Goal: Information Seeking & Learning: Learn about a topic

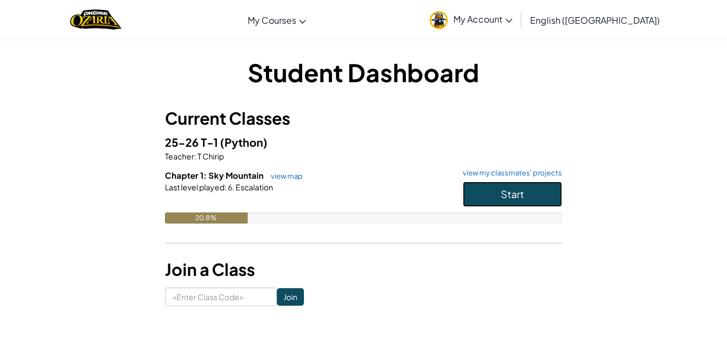
click at [494, 186] on button "Start" at bounding box center [512, 193] width 99 height 25
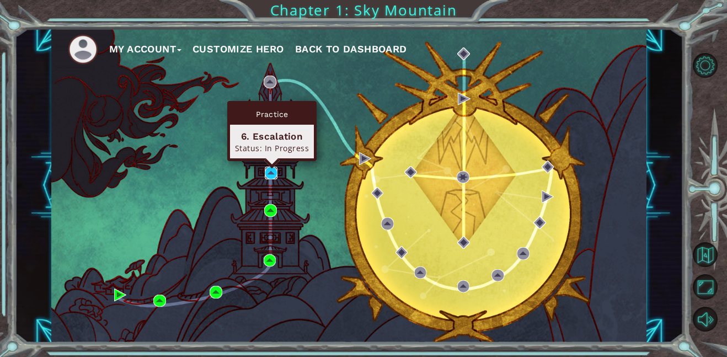
click at [273, 171] on img at bounding box center [271, 172] width 13 height 13
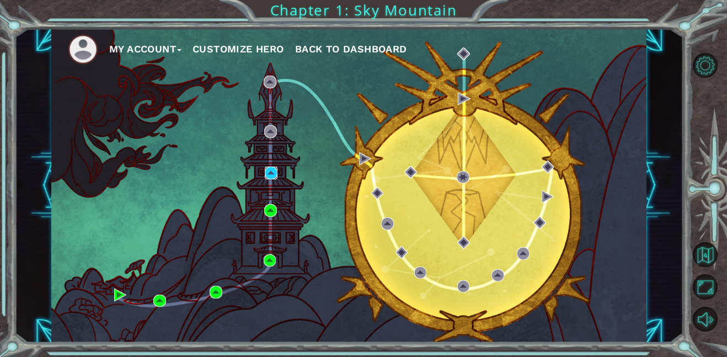
click at [273, 171] on img at bounding box center [271, 172] width 13 height 13
